Goal: Information Seeking & Learning: Learn about a topic

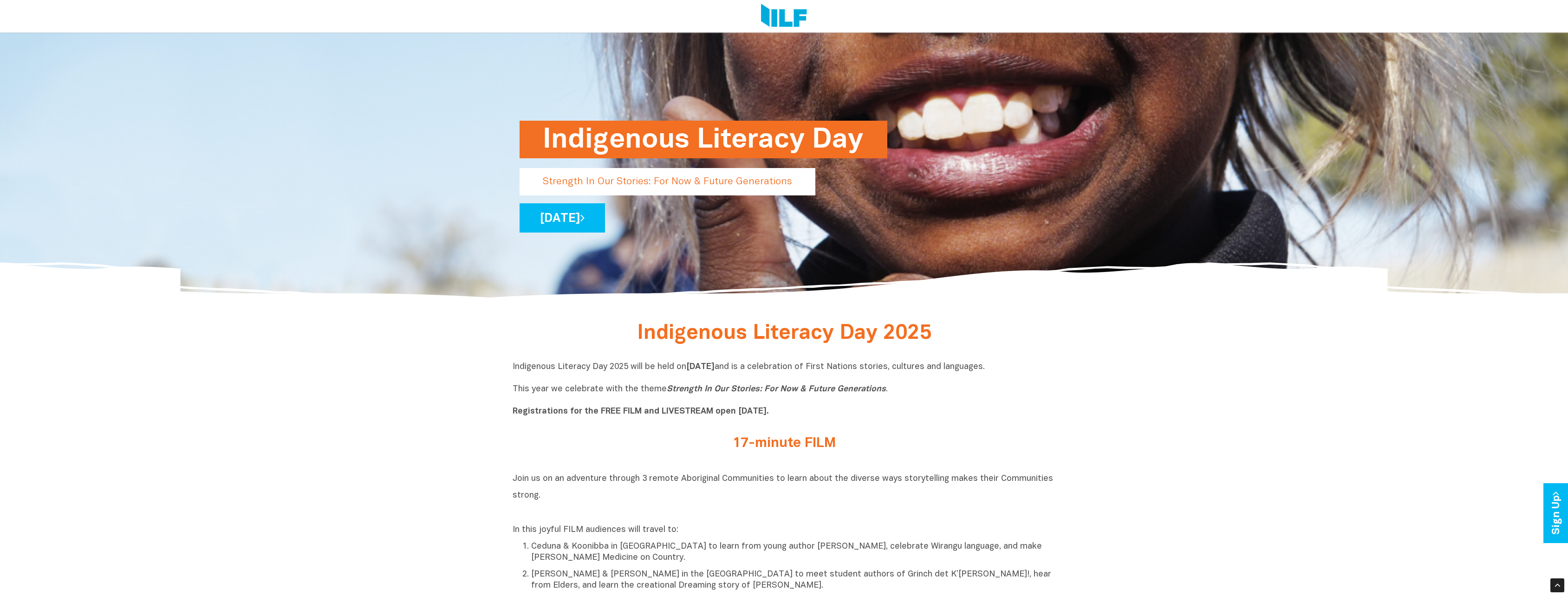
scroll to position [325, 0]
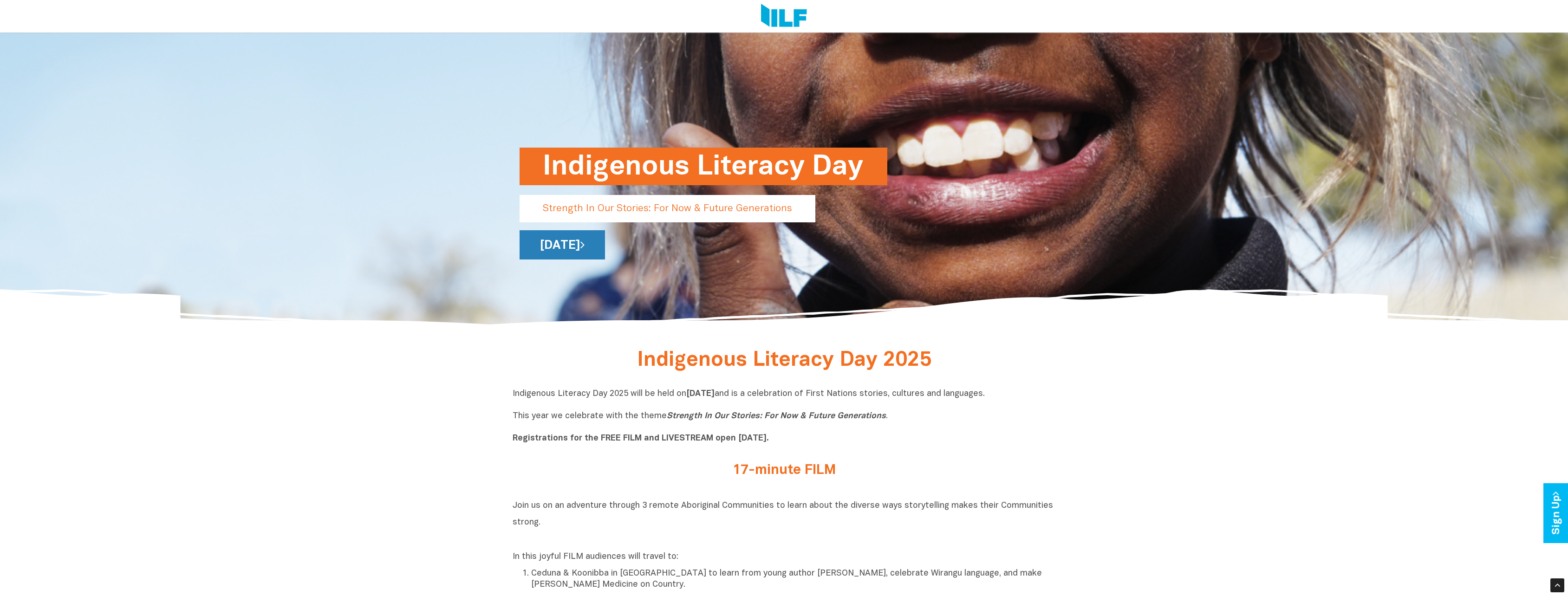
click at [605, 242] on link "[DATE]" at bounding box center [562, 245] width 85 height 30
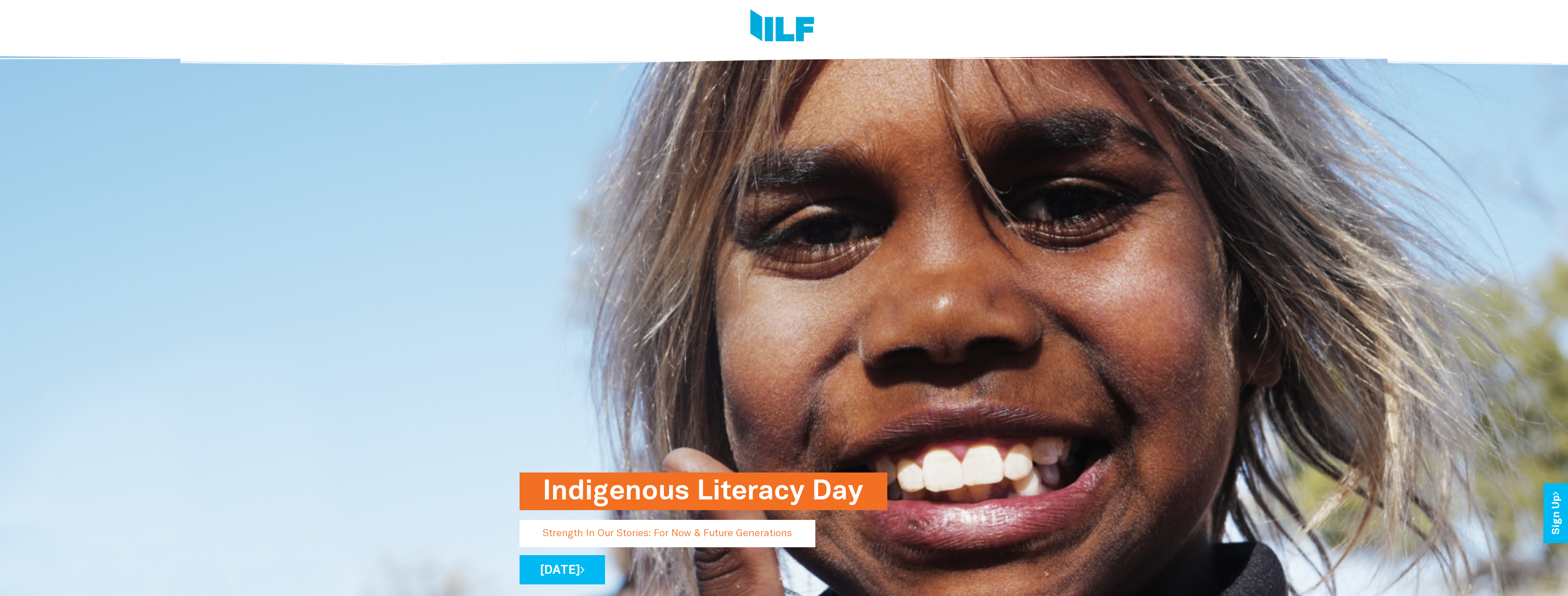
click at [723, 483] on h1 "Indigenous Literacy Day" at bounding box center [703, 491] width 322 height 37
